Goal: Task Accomplishment & Management: Complete application form

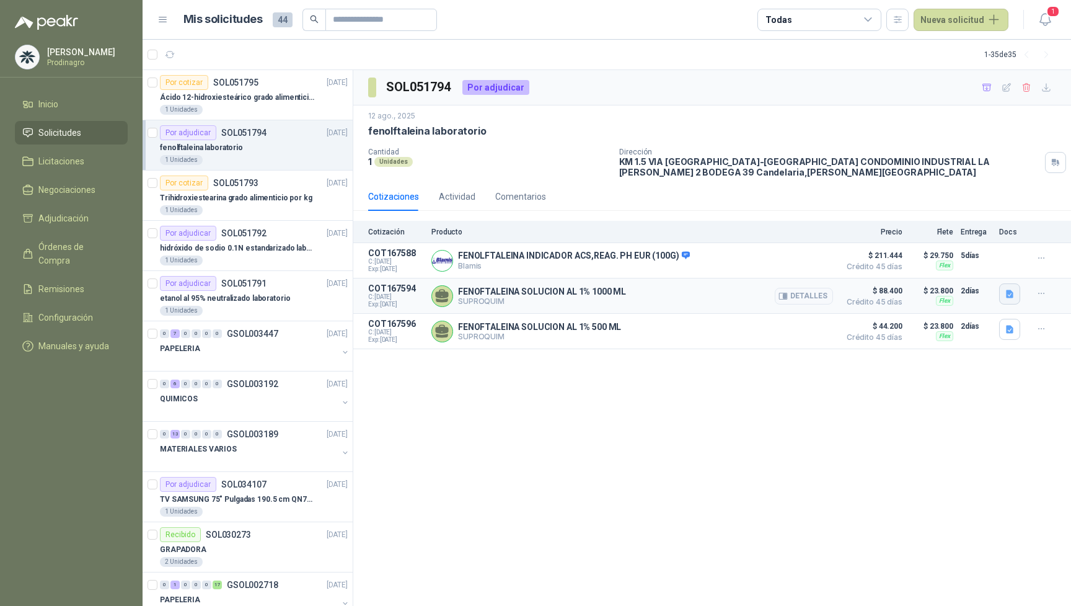
click at [1014, 296] on button "button" at bounding box center [1010, 293] width 21 height 21
click at [967, 268] on button "WhatsApp Image [DATE] 8.50.22 AM.jpeg" at bounding box center [931, 265] width 164 height 13
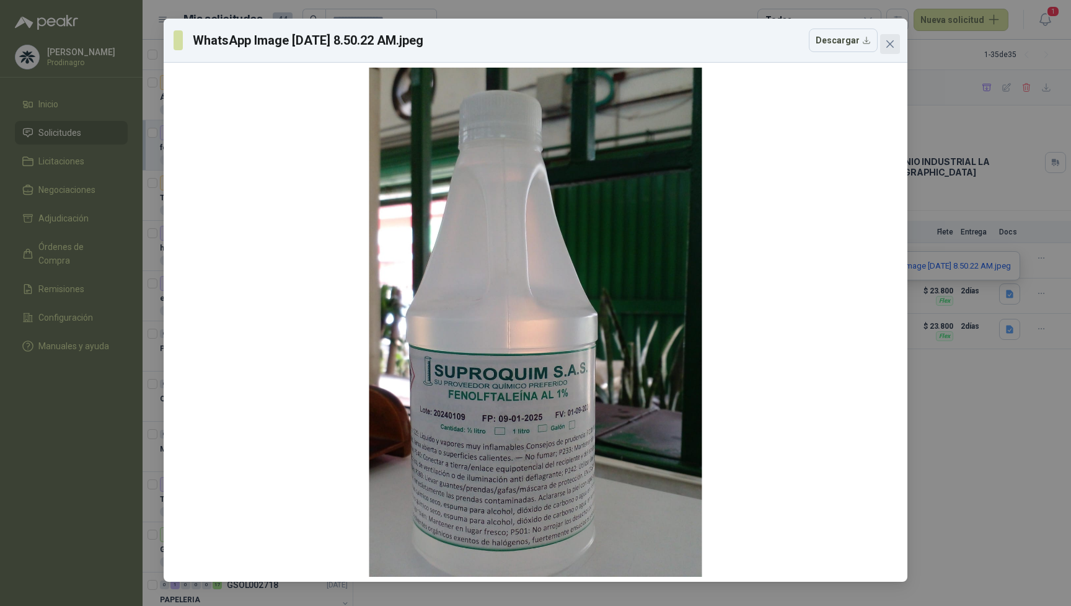
click at [891, 40] on icon "close" at bounding box center [890, 44] width 10 height 10
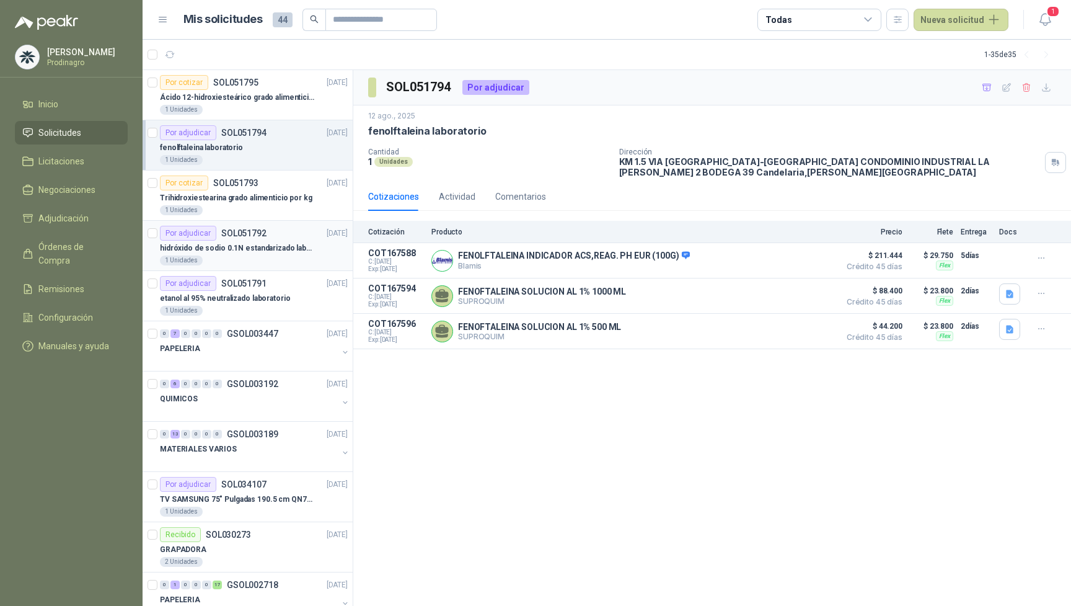
click at [249, 247] on p "hidróxido de sodio 0.1N estandarizado laboratorio" at bounding box center [237, 248] width 154 height 12
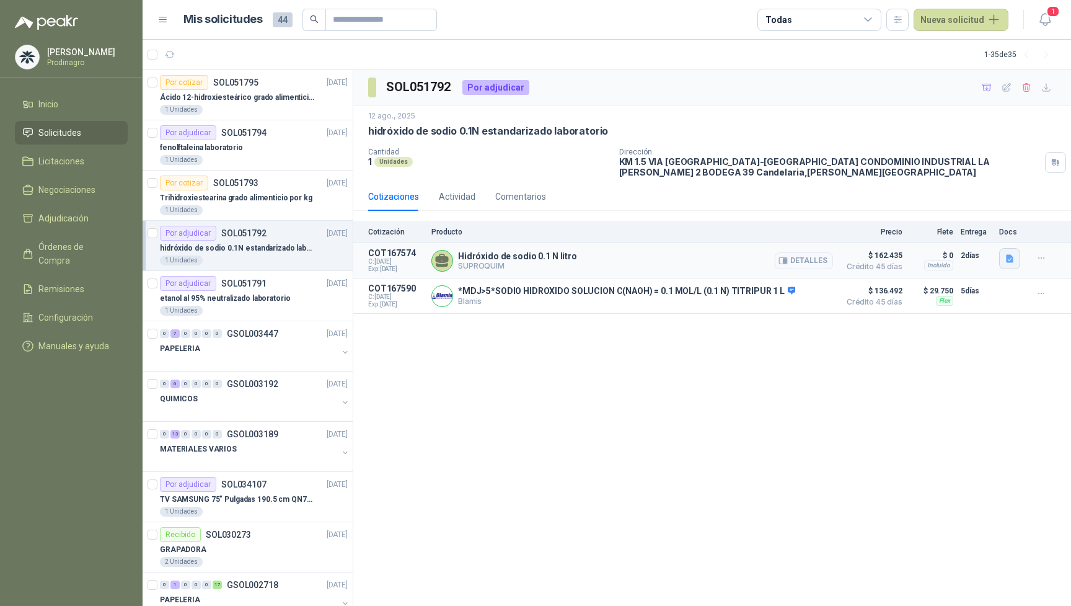
click at [1010, 258] on icon "button" at bounding box center [1009, 258] width 7 height 8
click at [936, 228] on button "WhatsApp Image [DATE] 5.04.59 PM.jpeg" at bounding box center [931, 230] width 164 height 13
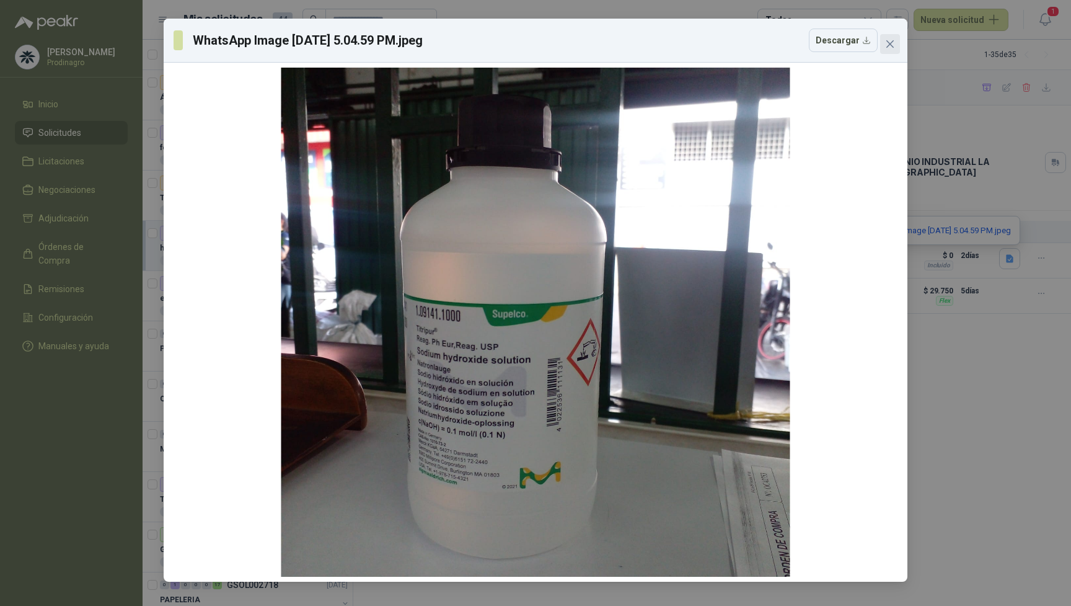
click at [887, 42] on icon "close" at bounding box center [890, 44] width 10 height 10
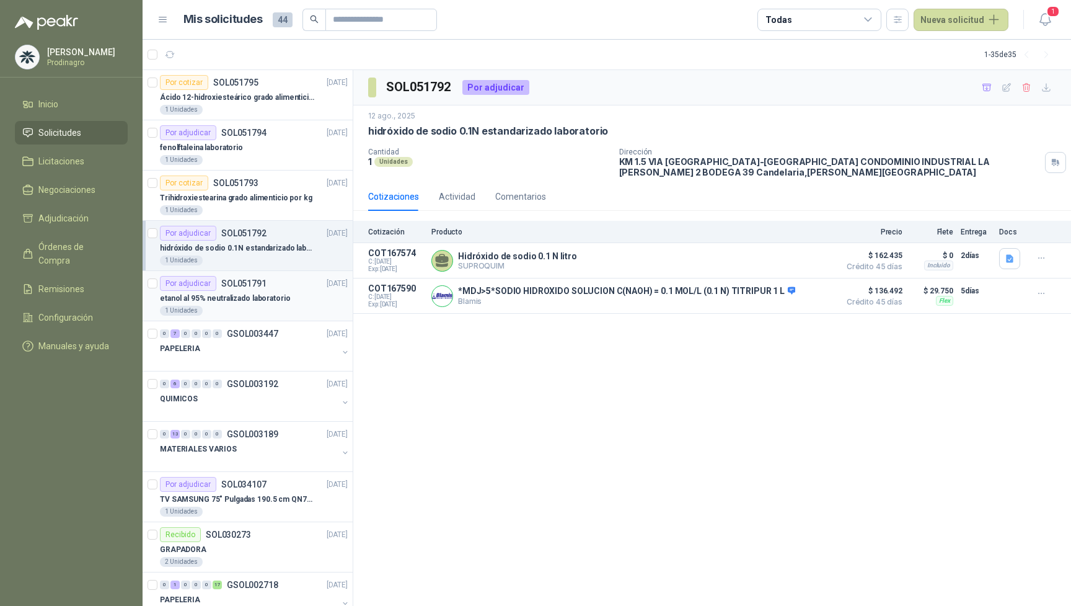
click at [277, 299] on p "etanol al 95% neutralizado laboratorio" at bounding box center [225, 299] width 130 height 12
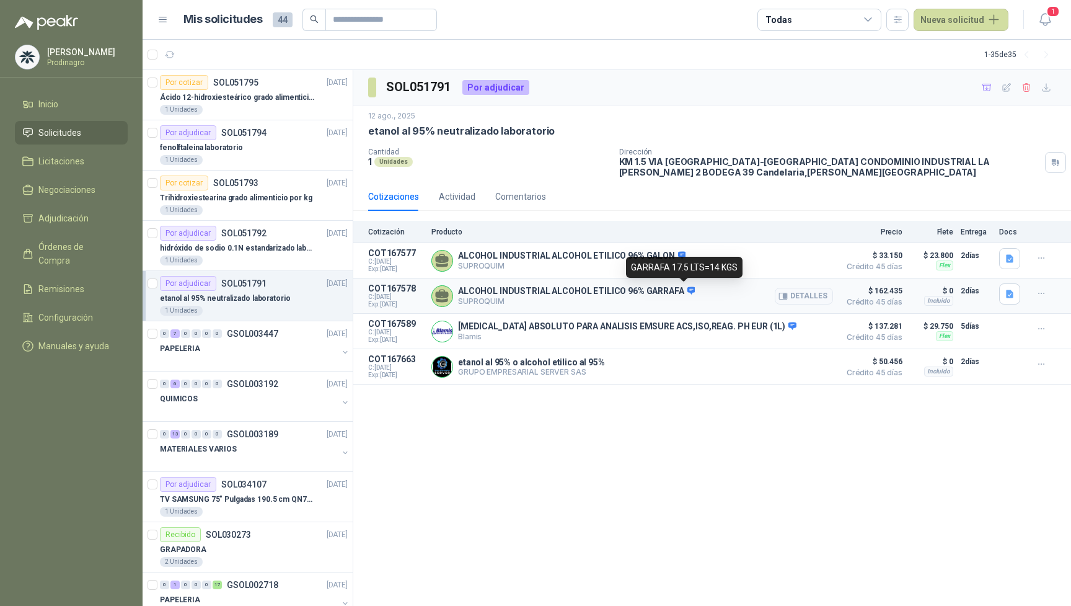
click at [687, 288] on icon at bounding box center [691, 290] width 9 height 9
click at [1011, 294] on icon "button" at bounding box center [1009, 294] width 7 height 8
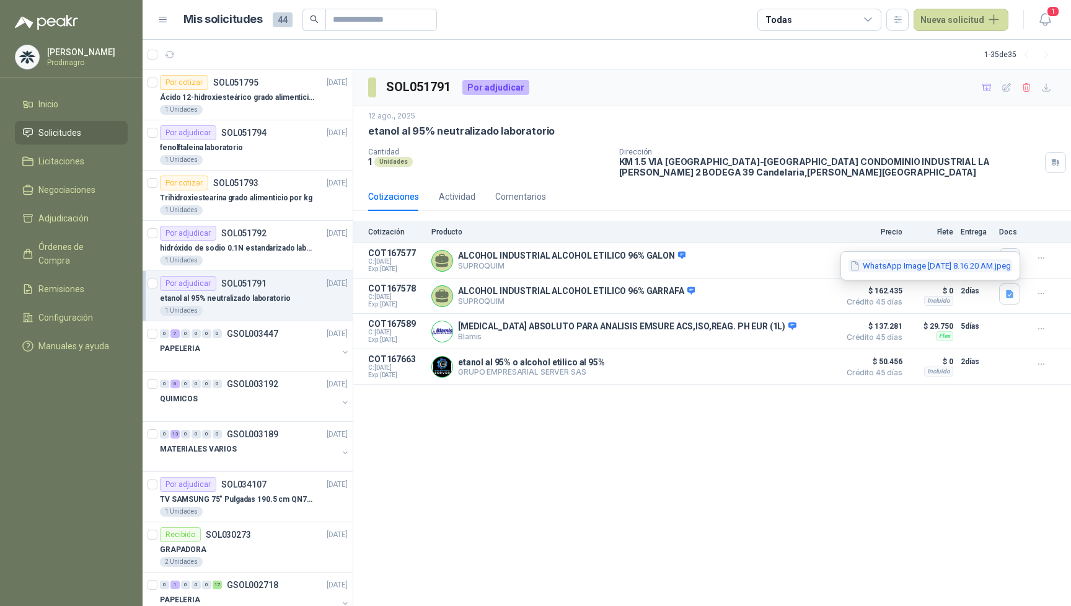
click at [937, 262] on button "WhatsApp Image [DATE] 8.16.20 AM.jpeg" at bounding box center [931, 265] width 164 height 13
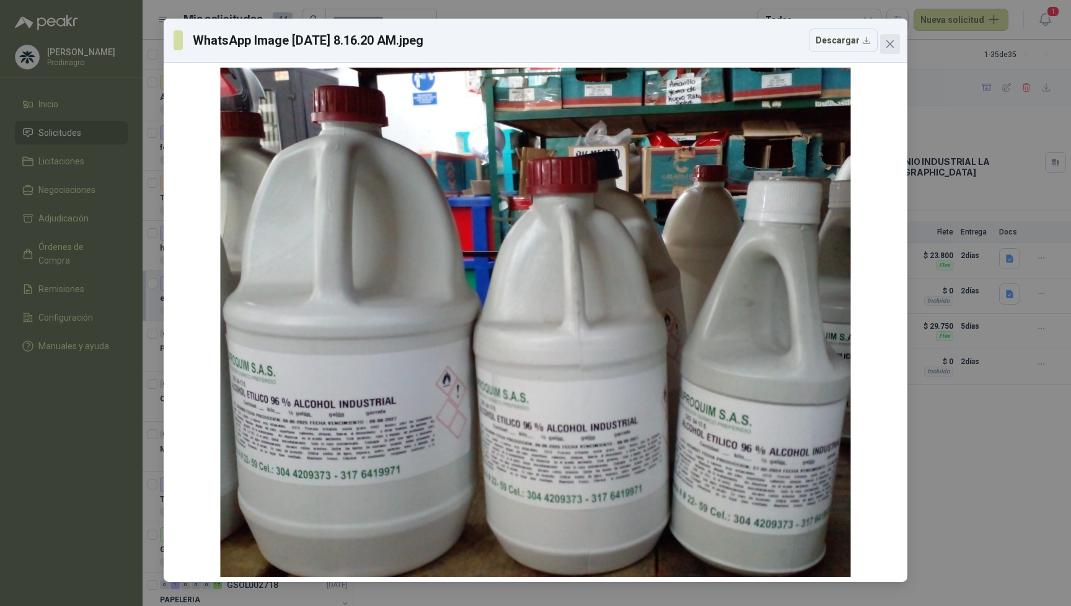
click at [887, 44] on icon "close" at bounding box center [890, 44] width 10 height 10
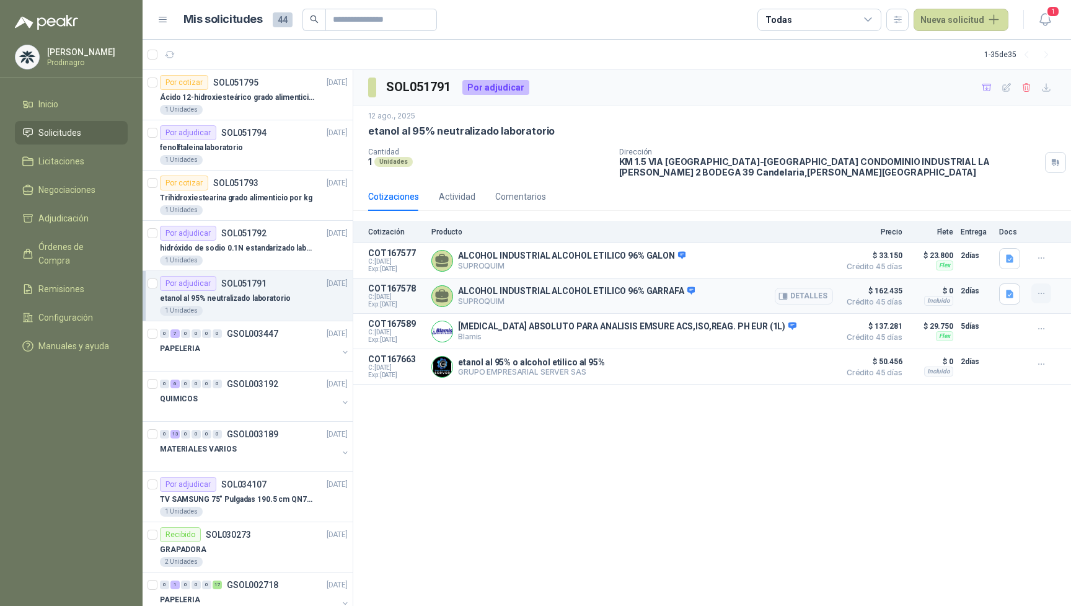
click at [1049, 295] on button "button" at bounding box center [1042, 293] width 20 height 20
click at [803, 292] on button "Detalles" at bounding box center [804, 296] width 58 height 17
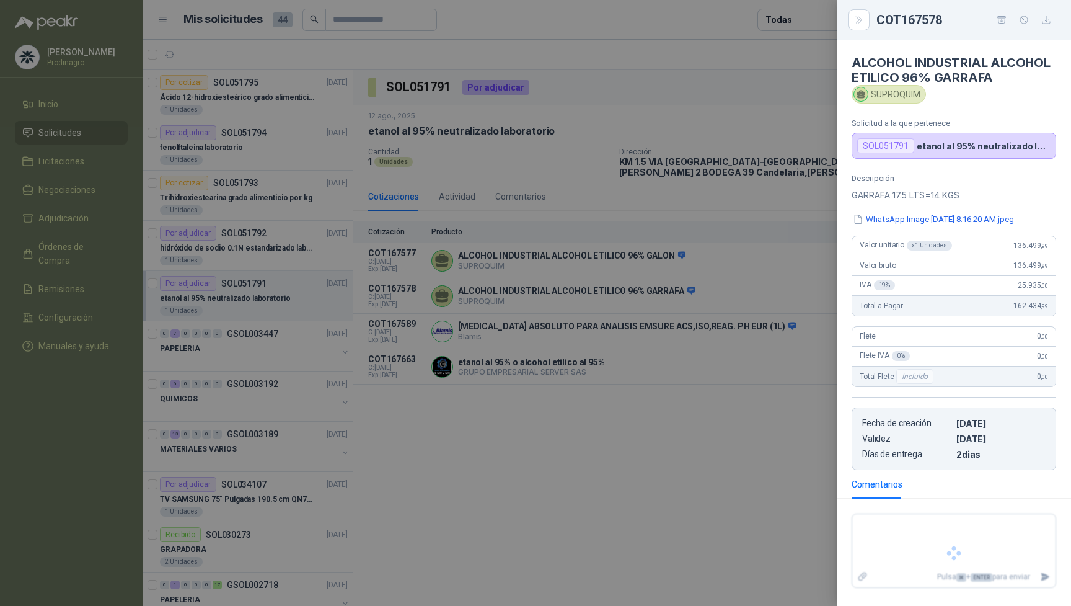
click at [786, 295] on div at bounding box center [535, 303] width 1071 height 606
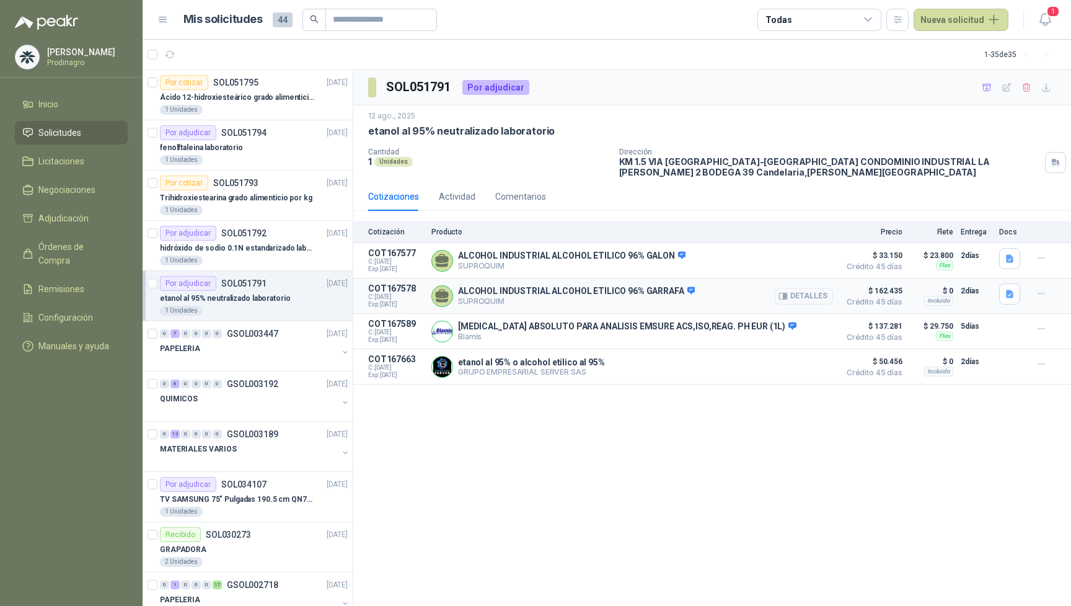
click at [785, 295] on icon "button" at bounding box center [783, 295] width 9 height 9
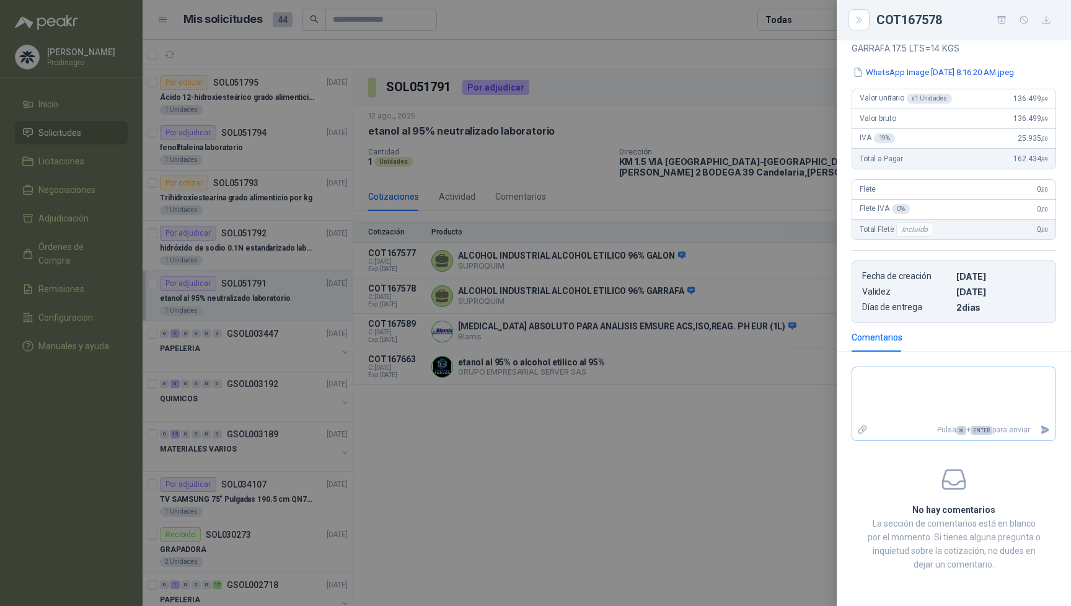
scroll to position [159, 0]
click at [932, 386] on textarea at bounding box center [954, 395] width 203 height 50
click at [518, 394] on div at bounding box center [535, 303] width 1071 height 606
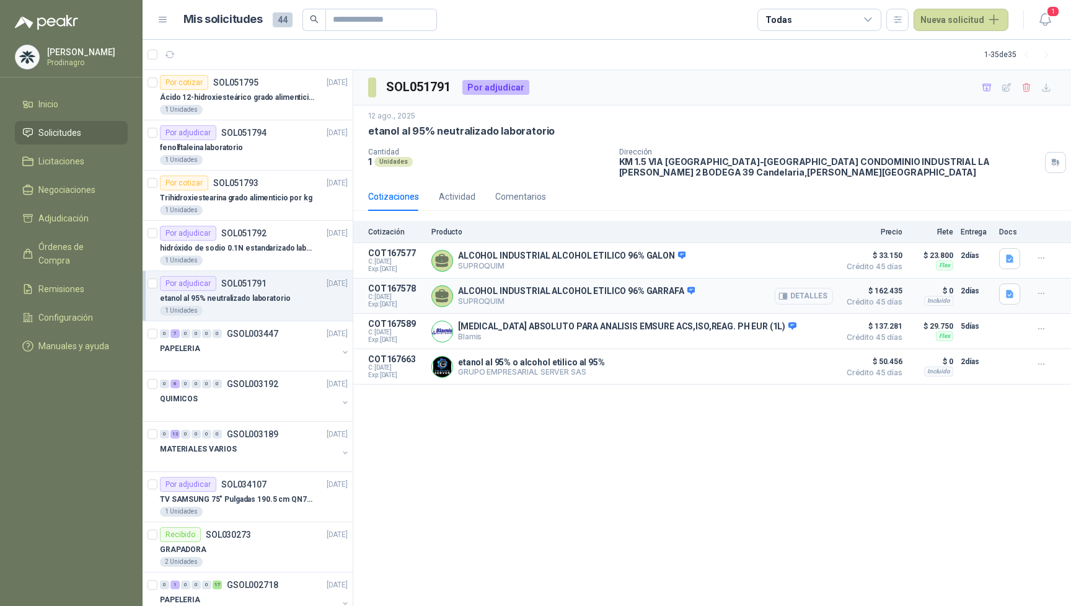
click at [817, 291] on button "Detalles" at bounding box center [804, 296] width 58 height 17
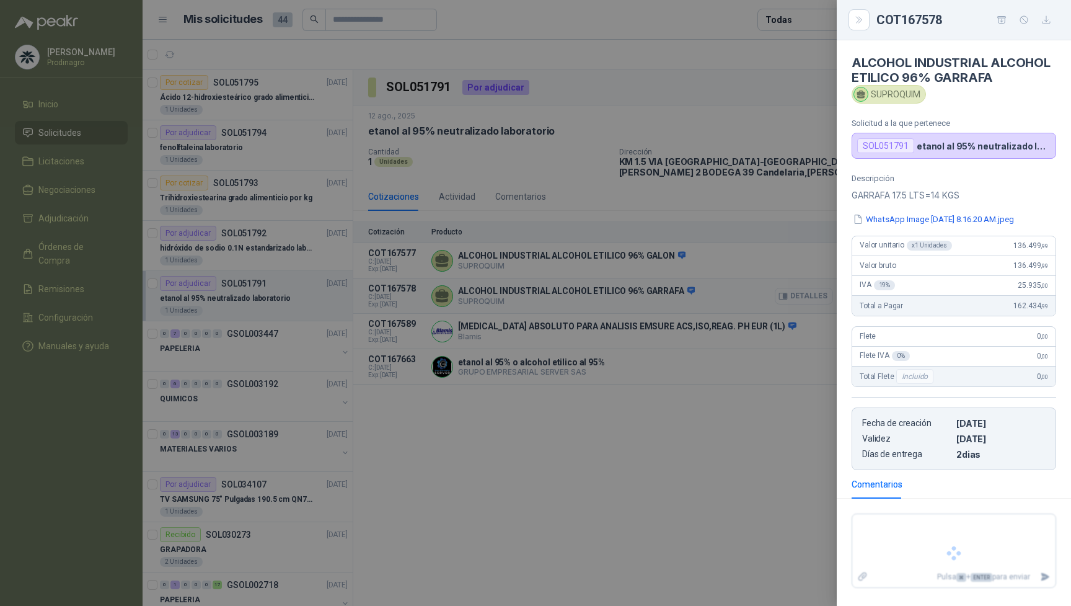
scroll to position [0, 0]
click at [761, 306] on div at bounding box center [535, 303] width 1071 height 606
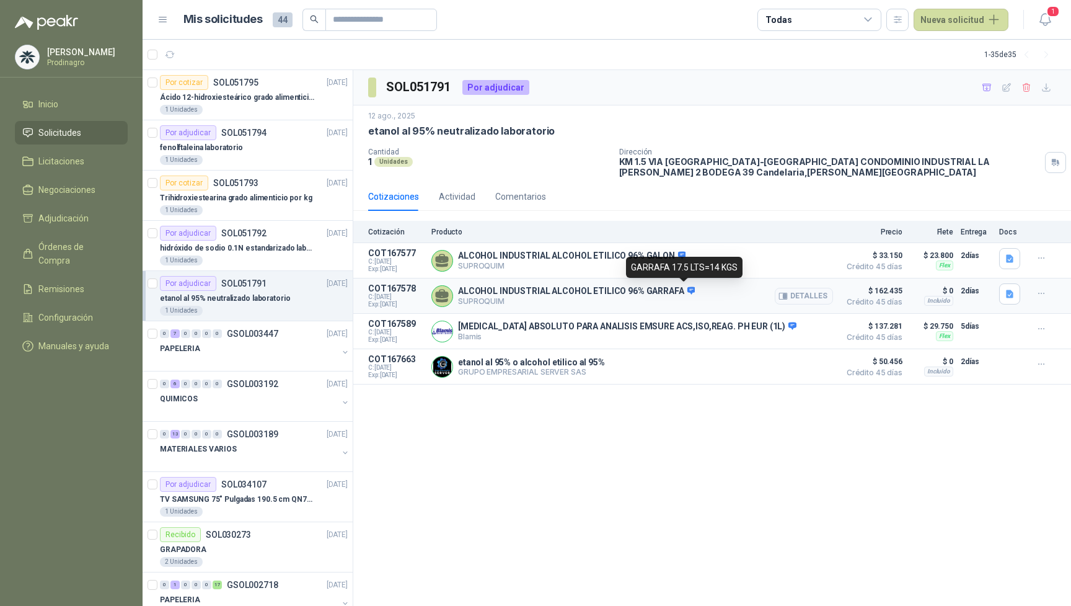
click at [688, 286] on icon at bounding box center [692, 289] width 8 height 7
click at [947, 266] on div "Flex" at bounding box center [944, 265] width 17 height 10
click at [1039, 260] on icon "button" at bounding box center [1042, 258] width 11 height 11
click at [1014, 260] on icon "button" at bounding box center [1010, 259] width 11 height 11
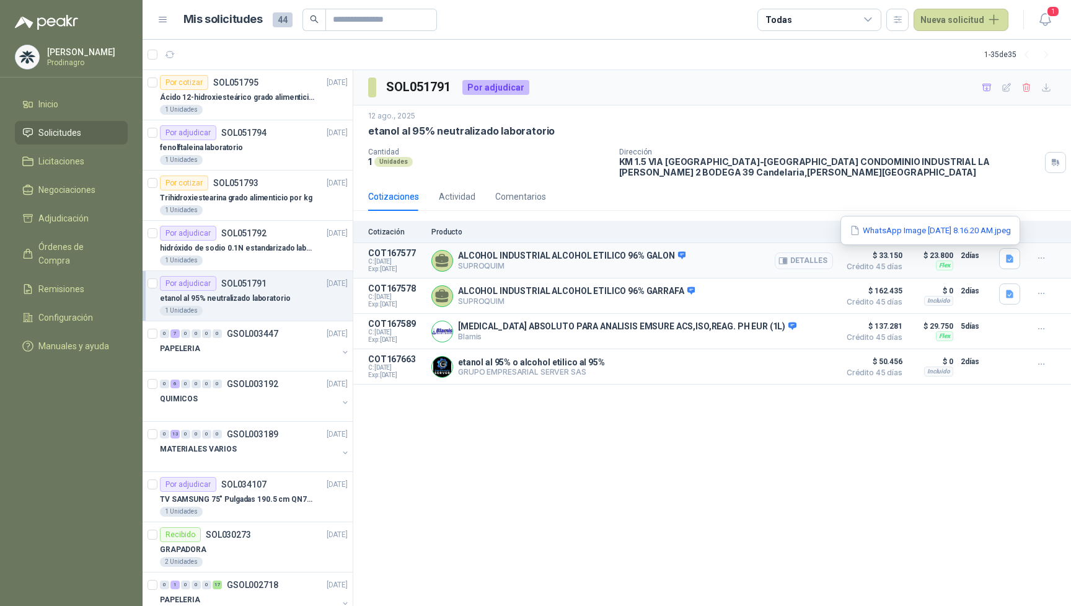
click at [806, 260] on button "Detalles" at bounding box center [804, 260] width 58 height 17
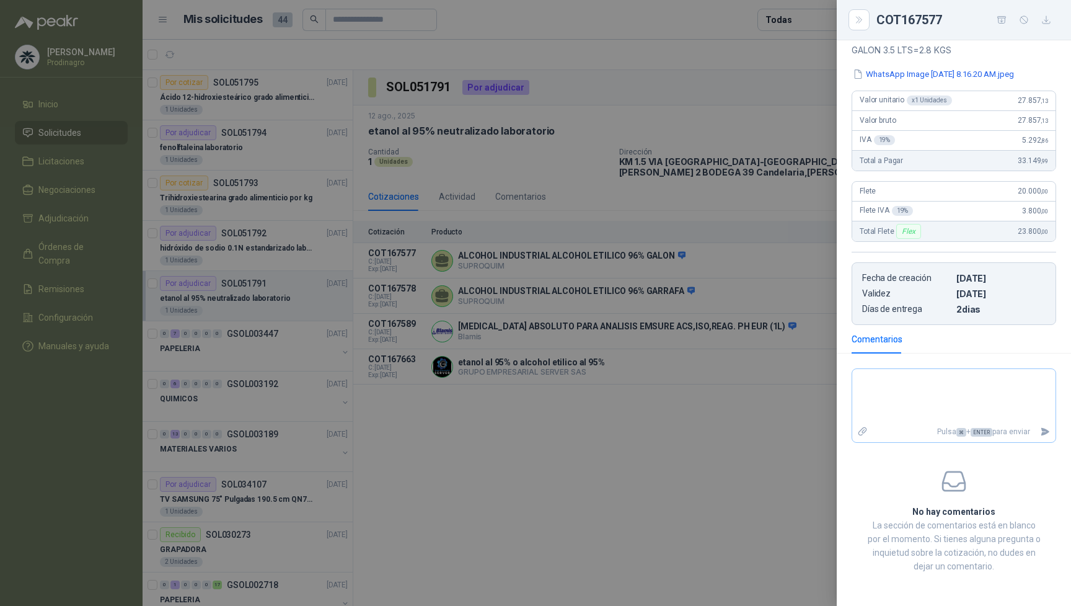
scroll to position [144, 0]
click at [910, 228] on div "Flex" at bounding box center [909, 231] width 24 height 15
click at [931, 226] on div "Total Flete Flex 23.800 ,00" at bounding box center [954, 232] width 203 height 20
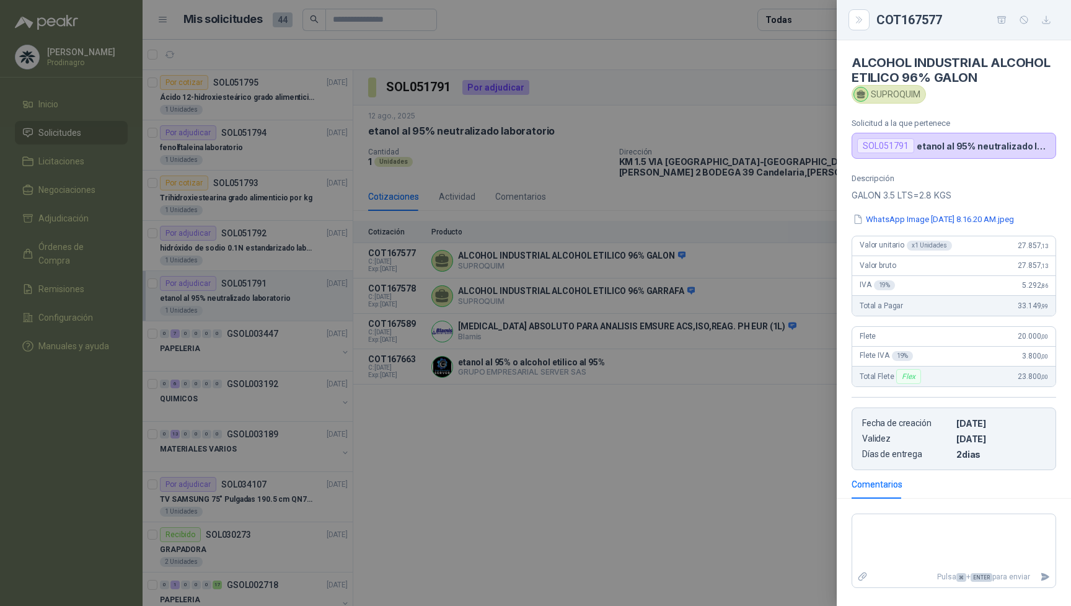
scroll to position [0, 0]
click at [799, 192] on div at bounding box center [535, 303] width 1071 height 606
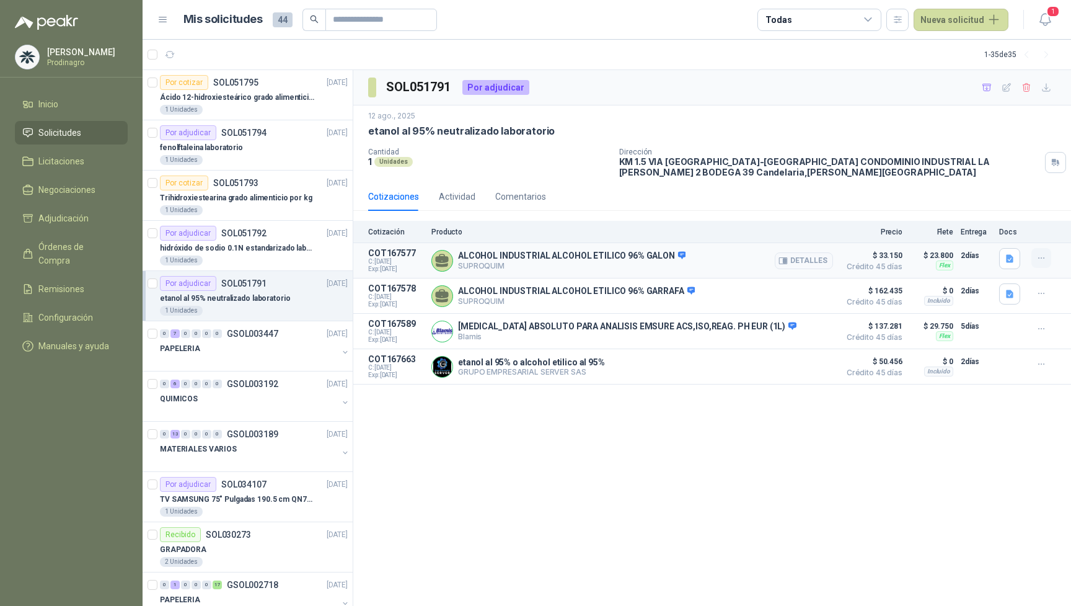
click at [1040, 257] on icon "button" at bounding box center [1042, 258] width 11 height 11
click at [989, 201] on button "Añadir" at bounding box center [1016, 208] width 99 height 20
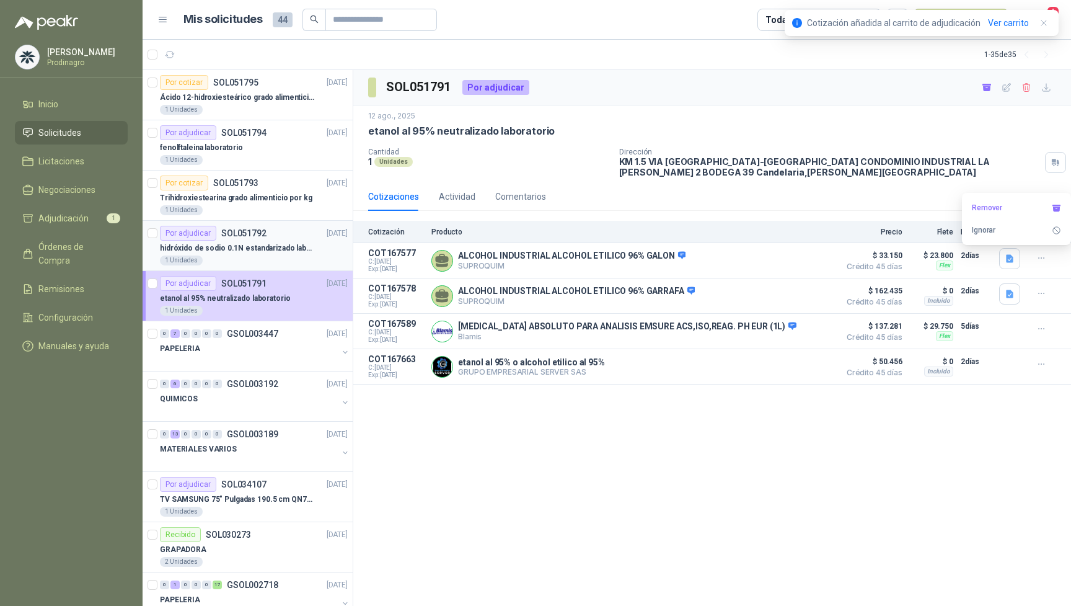
click at [269, 249] on p "hidróxido de sodio 0.1N estandarizado laboratorio" at bounding box center [237, 248] width 154 height 12
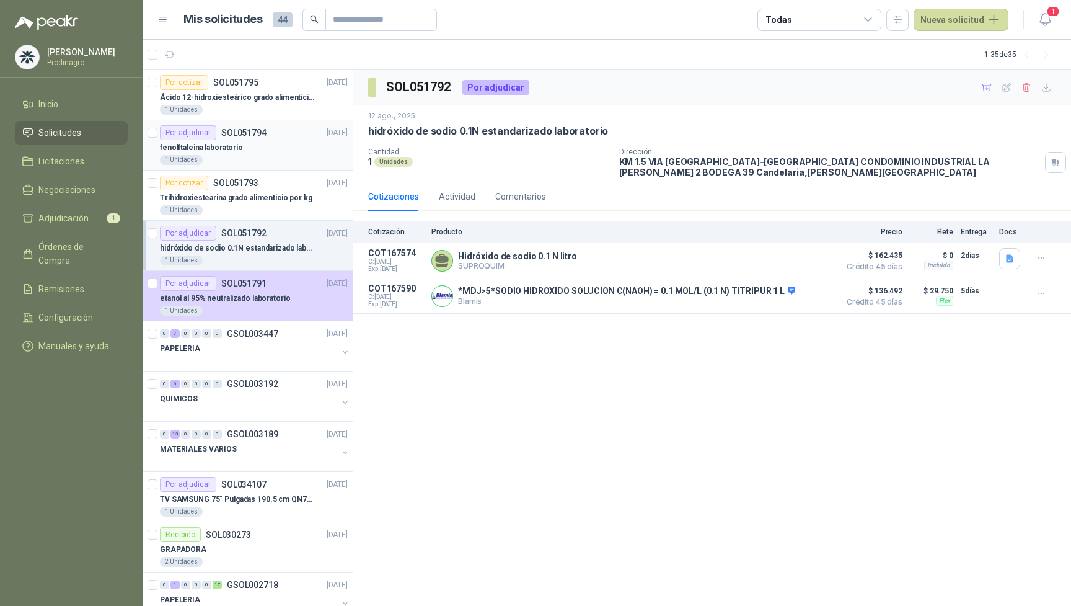
click at [244, 140] on div "fenolftaleina laboratorio" at bounding box center [254, 147] width 188 height 15
